Goal: Transaction & Acquisition: Purchase product/service

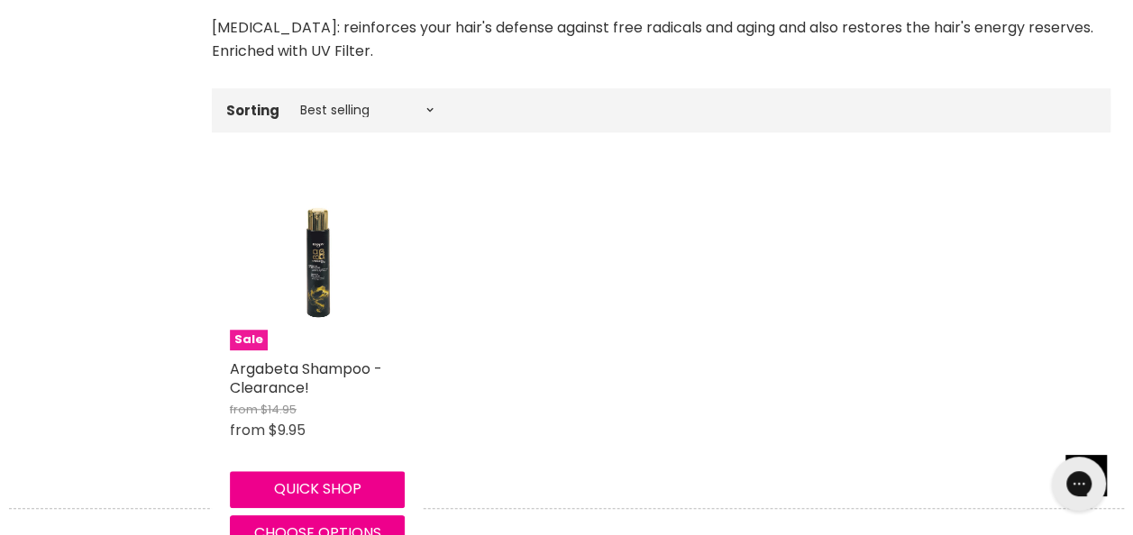
click at [328, 247] on img "Main content" at bounding box center [317, 263] width 117 height 175
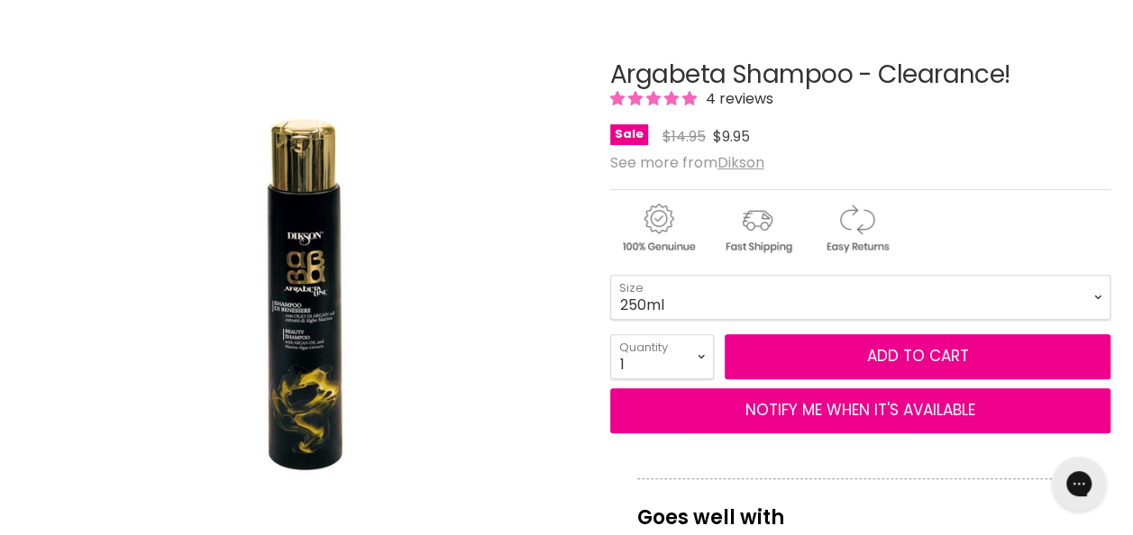
scroll to position [270, 0]
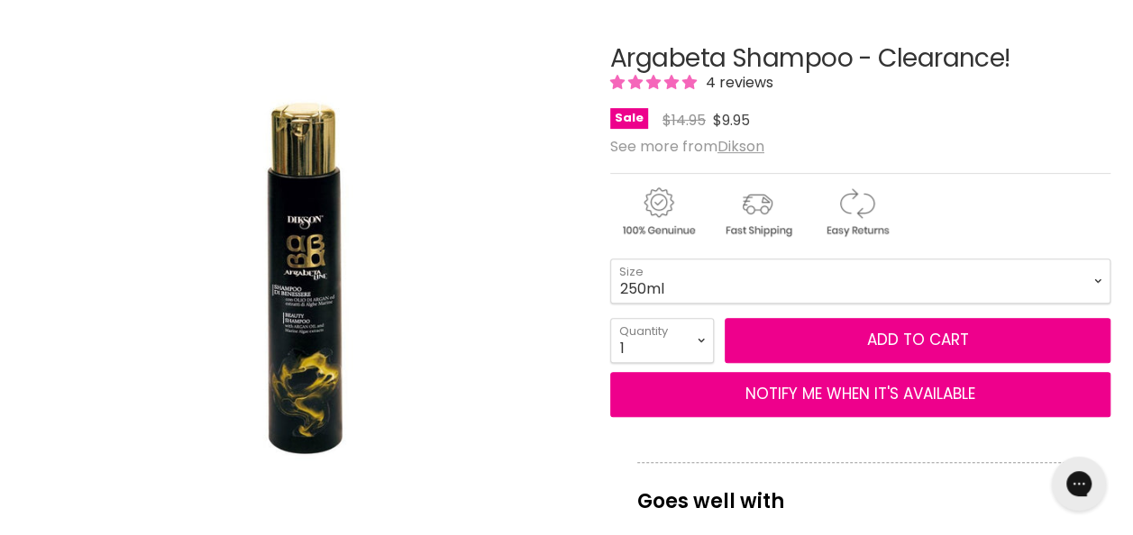
click at [736, 84] on span "4 reviews" at bounding box center [736, 82] width 73 height 21
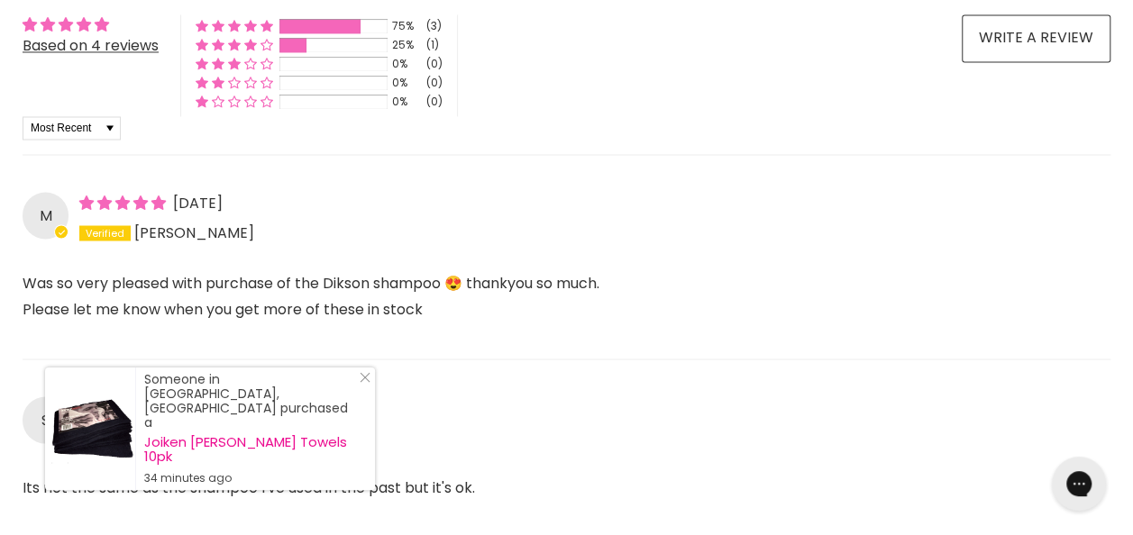
scroll to position [1640, 0]
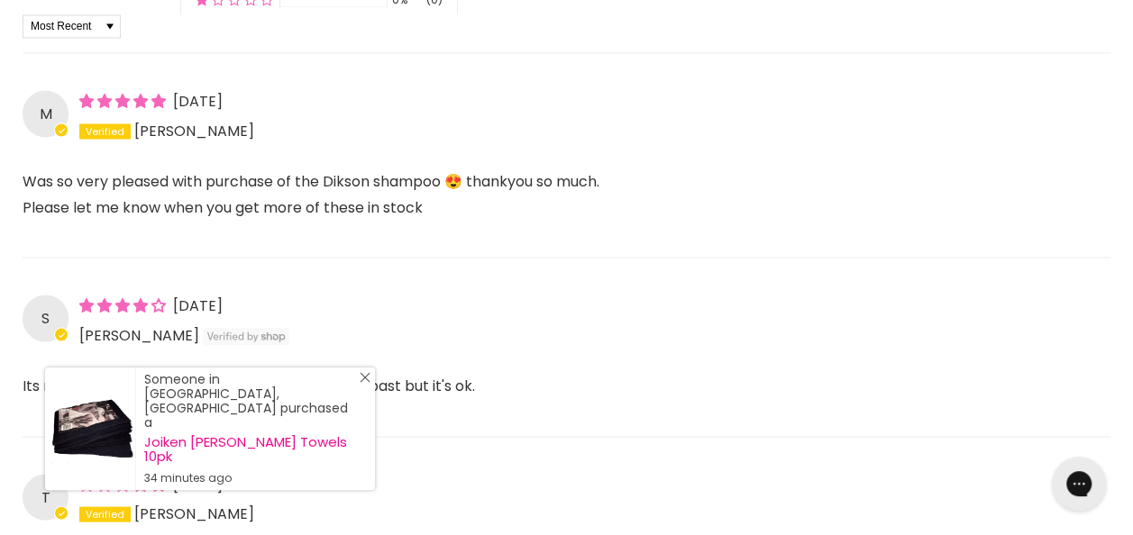
click at [361, 383] on icon "Close Icon" at bounding box center [365, 377] width 11 height 11
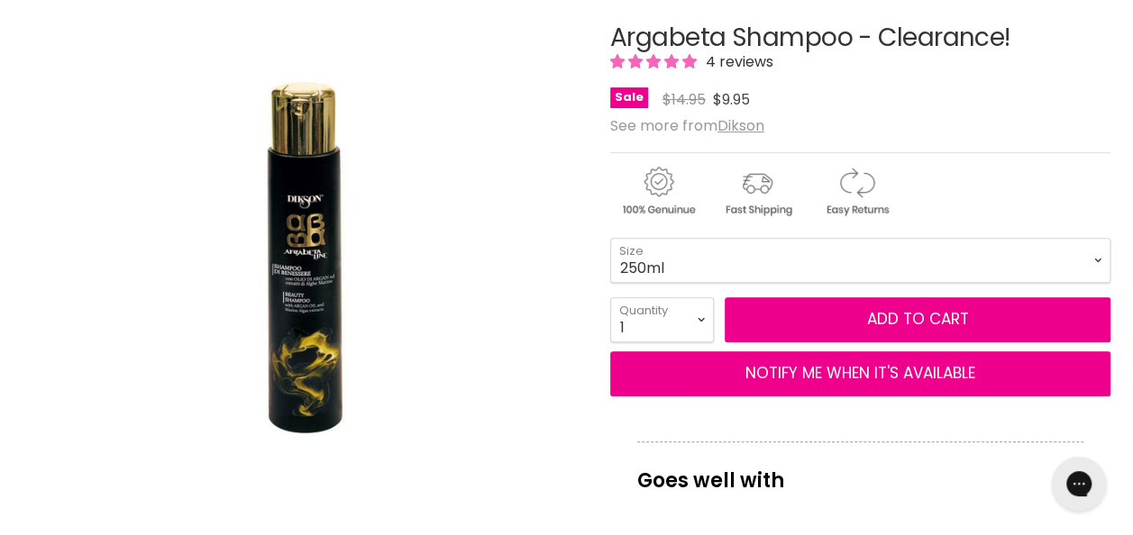
scroll to position [288, 0]
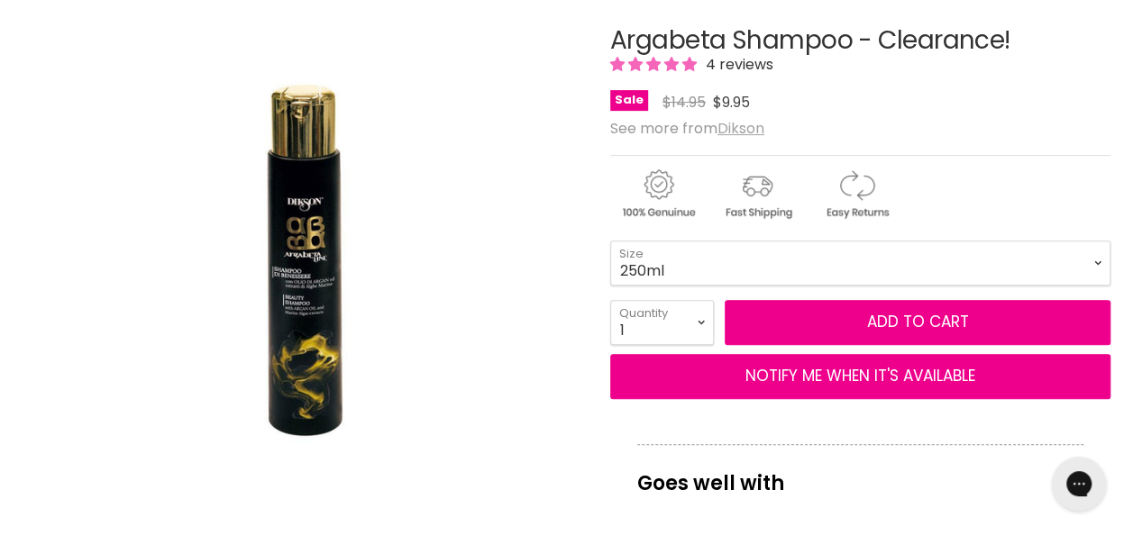
click at [757, 123] on u "Dikson" at bounding box center [740, 128] width 47 height 21
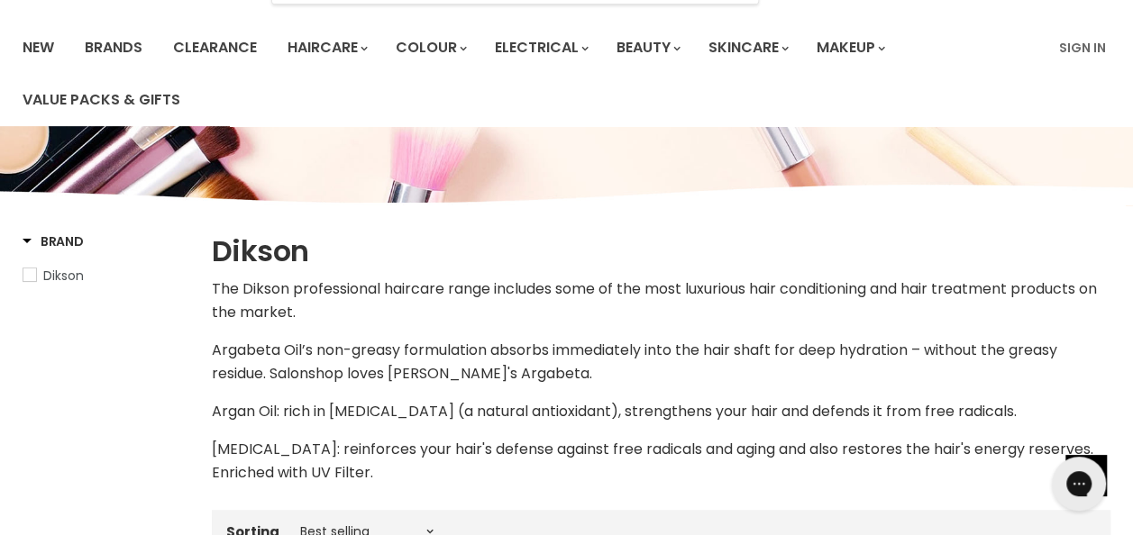
scroll to position [90, 0]
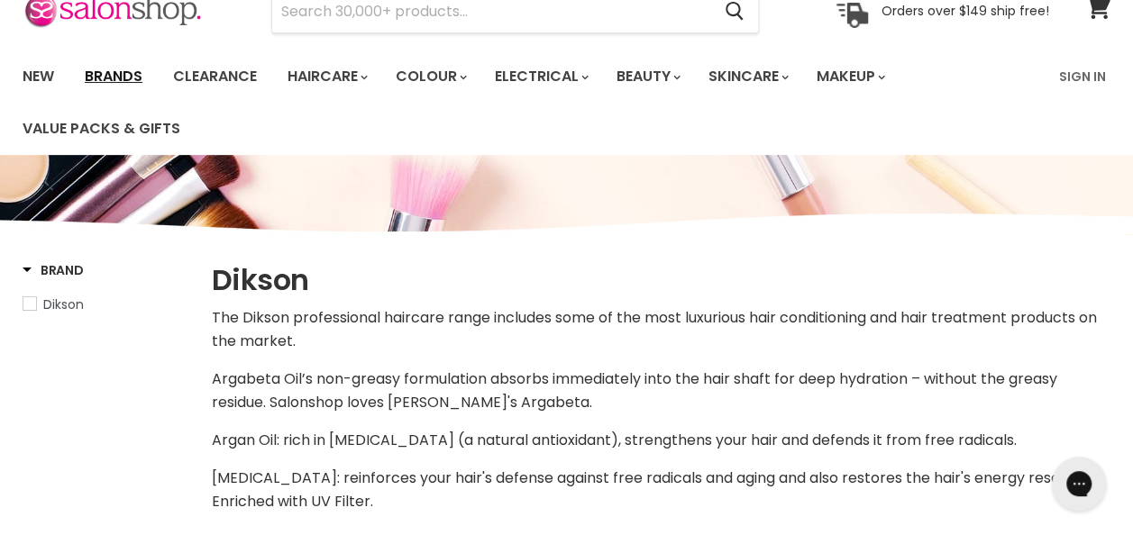
click at [114, 76] on link "Brands" at bounding box center [113, 77] width 85 height 38
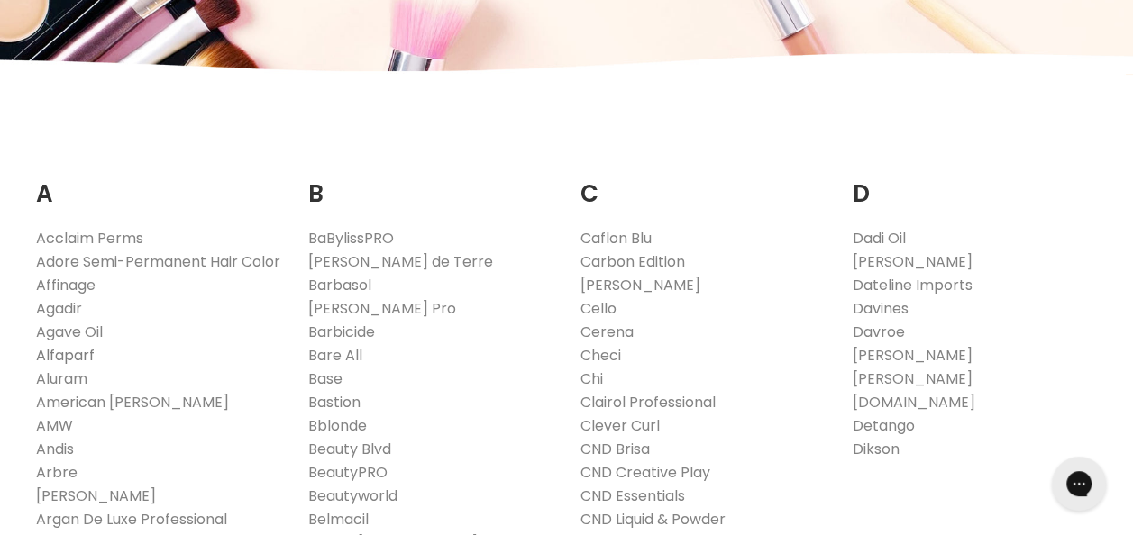
click at [68, 366] on link "Alfaparf" at bounding box center [65, 355] width 59 height 21
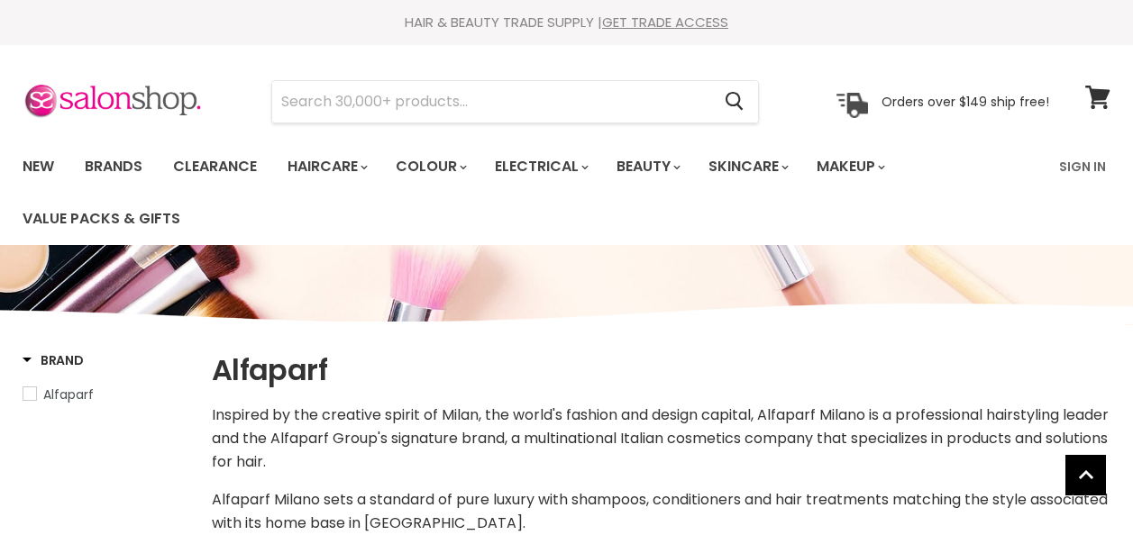
select select "manual"
